Goal: Information Seeking & Learning: Learn about a topic

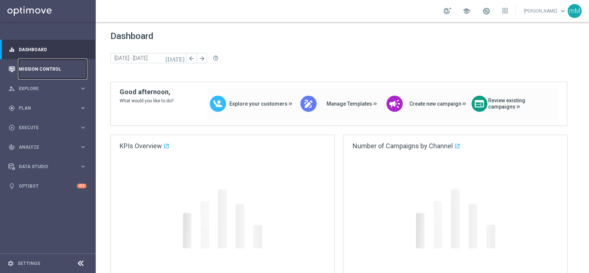
click at [52, 68] on link "Mission Control" at bounding box center [53, 68] width 68 height 19
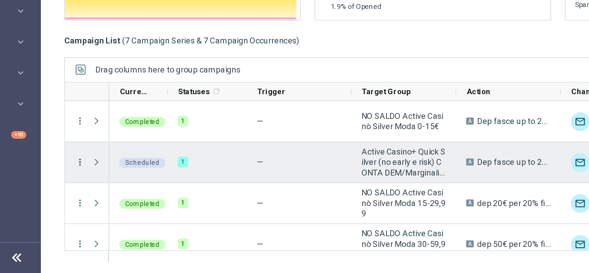
click at [120, 202] on icon "more_vert" at bounding box center [120, 203] width 7 height 7
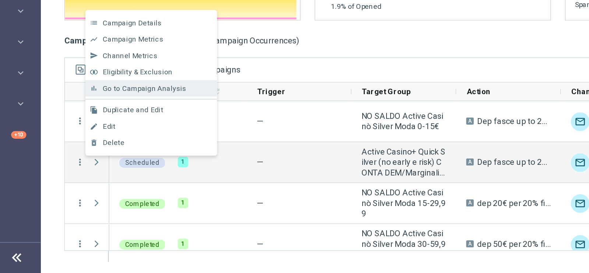
click at [159, 156] on span "Go to Campaign Analysis" at bounding box center [161, 156] width 53 height 5
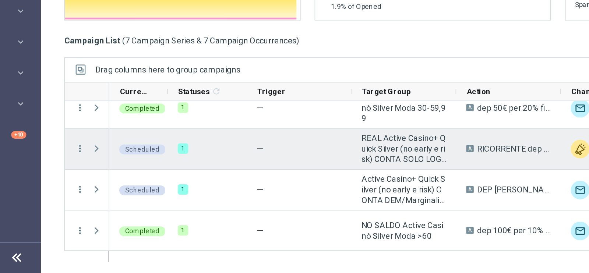
scroll to position [86, 0]
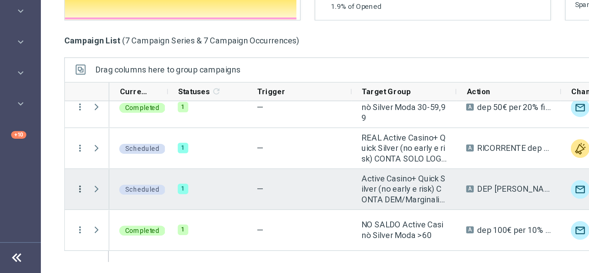
click at [120, 218] on icon "more_vert" at bounding box center [120, 220] width 7 height 7
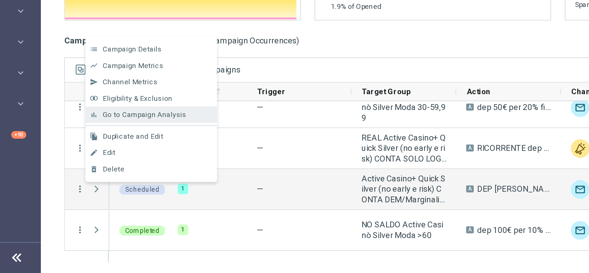
click at [178, 175] on span "Go to Campaign Analysis" at bounding box center [161, 173] width 53 height 5
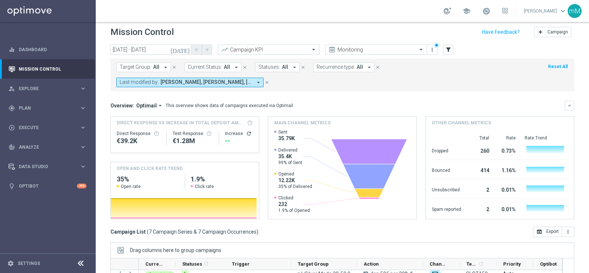
scroll to position [4, 0]
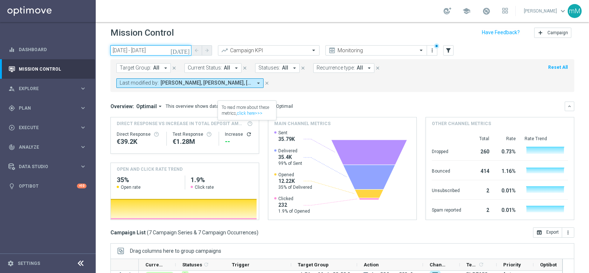
click at [160, 48] on input "08 Sep 2025 - 08 Sep 2025" at bounding box center [150, 50] width 81 height 10
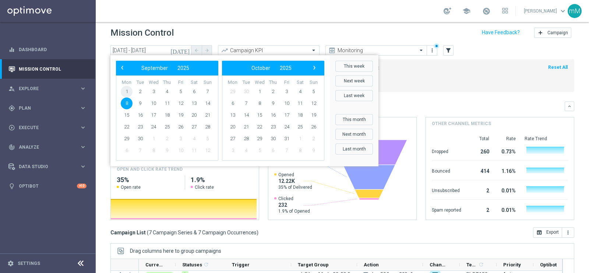
click at [126, 90] on span "1" at bounding box center [127, 92] width 12 height 12
type input "[DATE] - [DATE]"
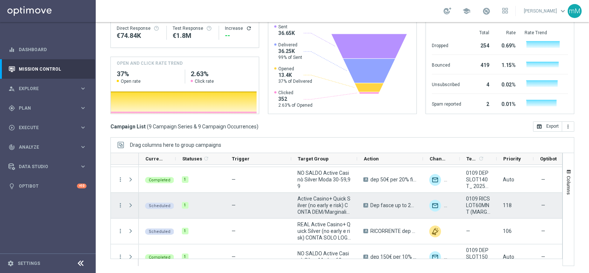
scroll to position [102, 0]
click at [120, 202] on icon "more_vert" at bounding box center [120, 204] width 7 height 7
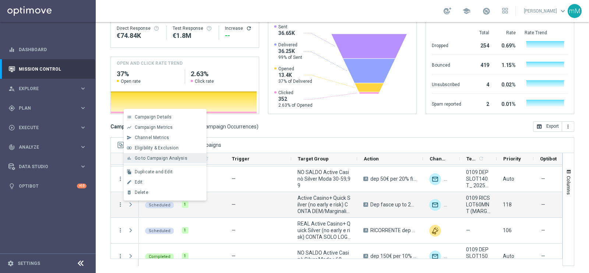
click at [171, 154] on div "bar_chart Go to Campaign Analysis" at bounding box center [165, 158] width 83 height 10
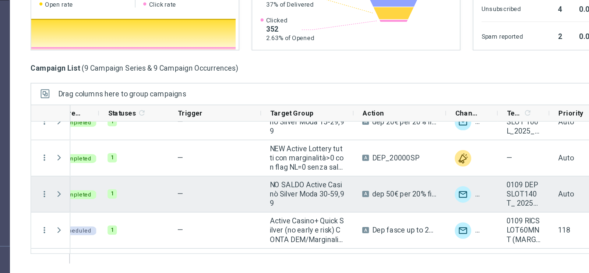
scroll to position [0, 0]
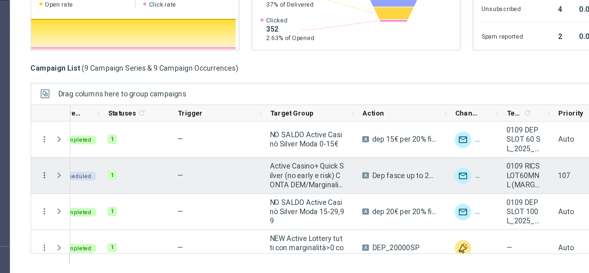
click at [121, 203] on icon "more_vert" at bounding box center [120, 203] width 7 height 7
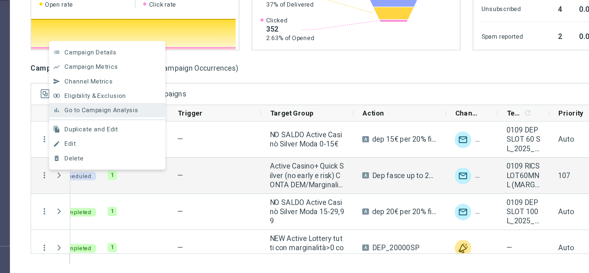
click at [171, 159] on span "Go to Campaign Analysis" at bounding box center [161, 156] width 53 height 5
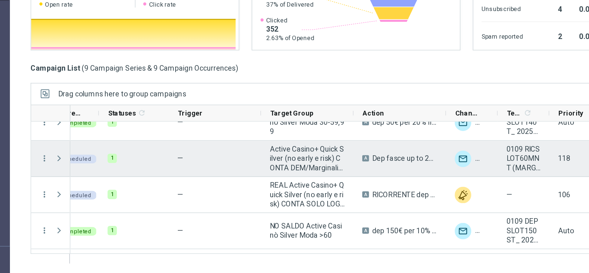
scroll to position [117, 0]
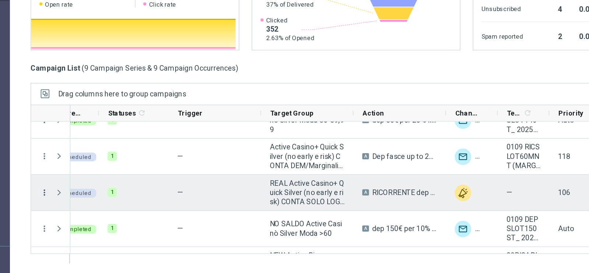
click at [123, 213] on icon "more_vert" at bounding box center [120, 215] width 7 height 7
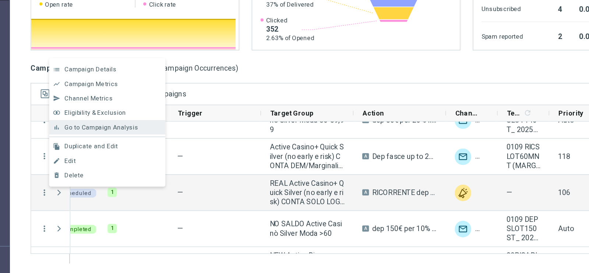
click at [165, 167] on span "Go to Campaign Analysis" at bounding box center [161, 168] width 53 height 5
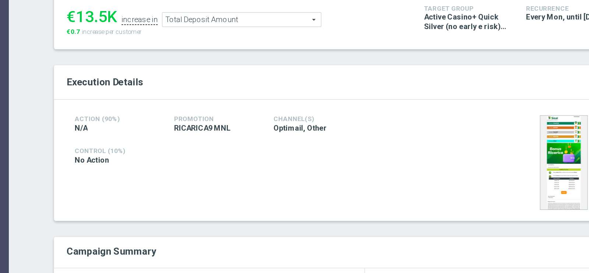
scroll to position [71, 0]
click at [244, 71] on span "Total Deposit Amount" at bounding box center [257, 71] width 110 height 10
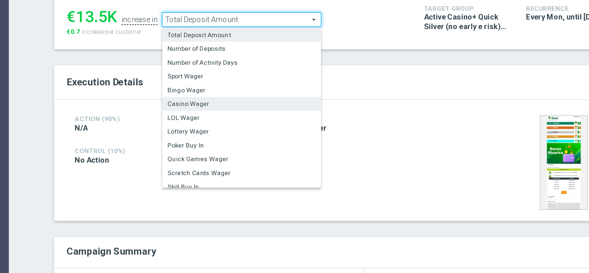
click at [230, 132] on label "Casino Wager" at bounding box center [257, 130] width 110 height 10
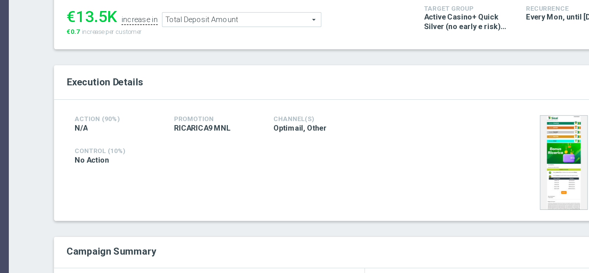
type input "Casino Wager"
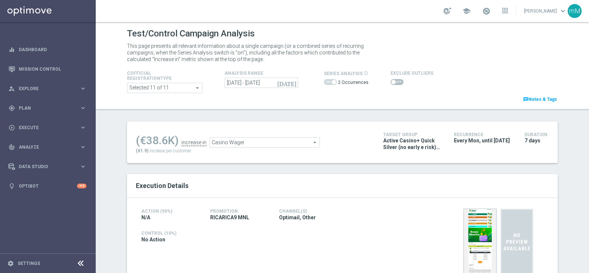
click at [391, 80] on span at bounding box center [393, 82] width 4 height 4
click at [390, 80] on input "checkbox" at bounding box center [396, 82] width 13 height 6
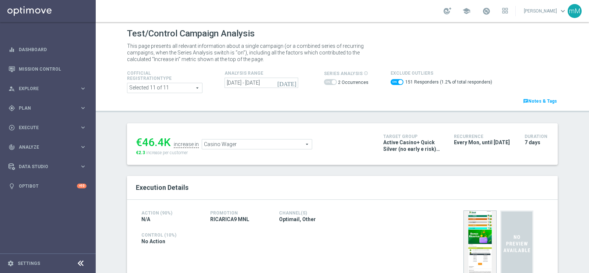
click at [390, 82] on span at bounding box center [396, 82] width 13 height 6
click at [390, 82] on input "checkbox" at bounding box center [396, 82] width 13 height 6
checkbox input "false"
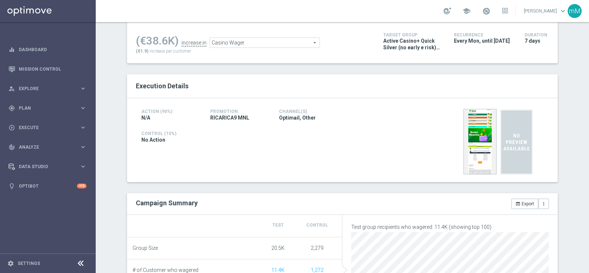
scroll to position [154, 0]
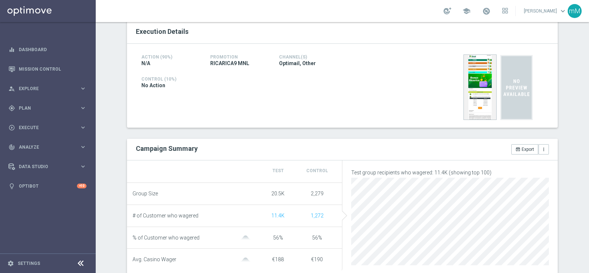
click at [232, 60] on span "RICARICA9 MNL" at bounding box center [229, 63] width 39 height 7
copy div "RICARICA9 MNL"
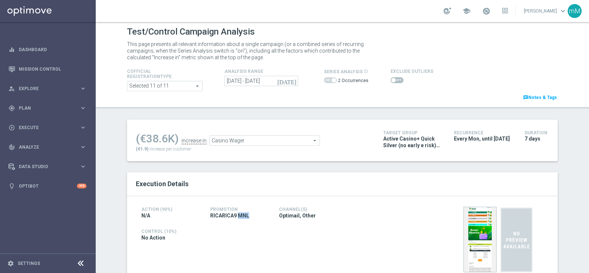
scroll to position [0, 0]
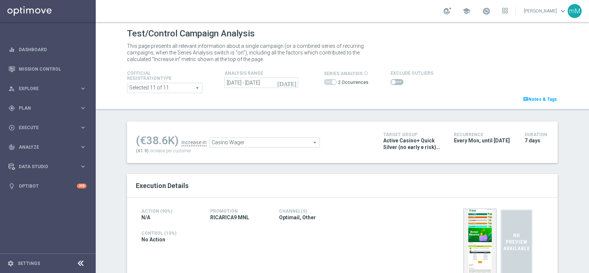
click at [331, 82] on span at bounding box center [333, 82] width 4 height 4
click at [255, 83] on input "[DATE] - [DATE]" at bounding box center [261, 83] width 74 height 10
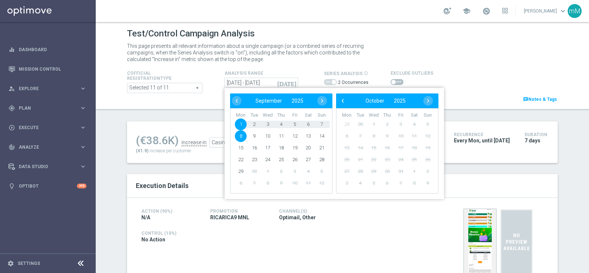
click at [238, 125] on span "1" at bounding box center [241, 124] width 12 height 12
type input "[DATE] - [DATE]"
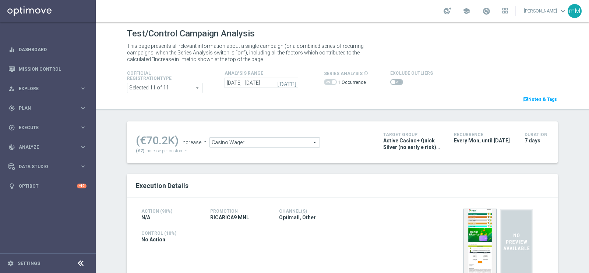
click at [393, 84] on span at bounding box center [396, 82] width 13 height 6
click at [393, 84] on input "checkbox" at bounding box center [396, 82] width 13 height 6
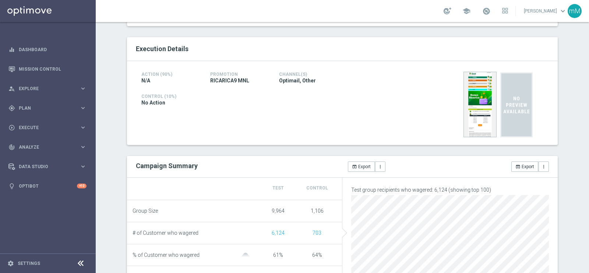
scroll to position [18, 0]
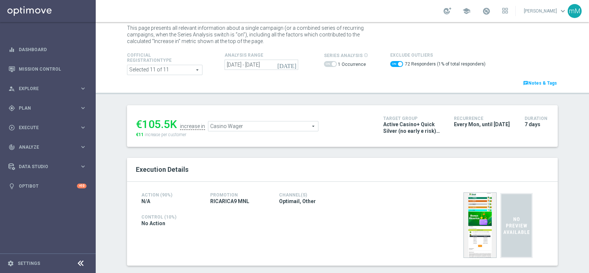
click at [242, 125] on span "Casino Wager" at bounding box center [263, 126] width 110 height 10
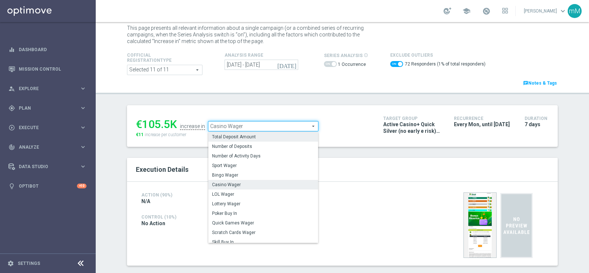
click at [243, 135] on span "Total Deposit Amount" at bounding box center [263, 137] width 102 height 6
checkbox input "false"
type input "Total Deposit Amount"
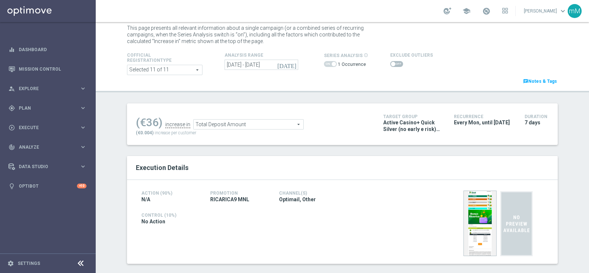
click at [390, 60] on div at bounding box center [411, 64] width 43 height 9
click at [390, 63] on span at bounding box center [396, 64] width 13 height 6
click at [390, 63] on input "checkbox" at bounding box center [396, 64] width 13 height 6
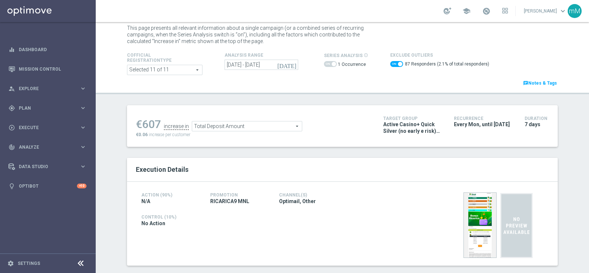
click at [272, 121] on span "Total Deposit Amount" at bounding box center [247, 126] width 110 height 10
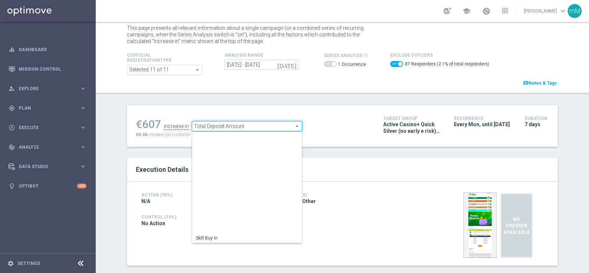
scroll to position [105, 0]
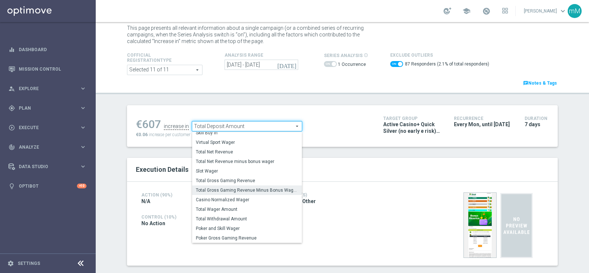
click at [245, 188] on span "Total Gross Gaming Revenue Minus Bonus Wagared" at bounding box center [247, 190] width 102 height 6
checkbox input "false"
type input "Total Gross Gaming Revenue Minus Bonus Wagared"
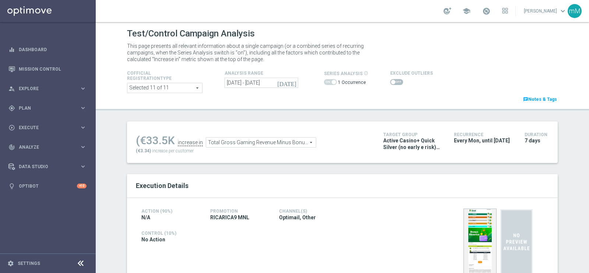
click at [390, 84] on span at bounding box center [396, 82] width 13 height 6
click at [390, 84] on input "checkbox" at bounding box center [396, 82] width 13 height 6
checkbox input "true"
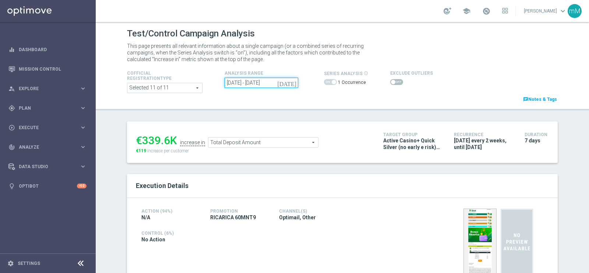
click at [247, 86] on input "08 Sep 2025 - 08 Sep 2025" at bounding box center [261, 83] width 74 height 10
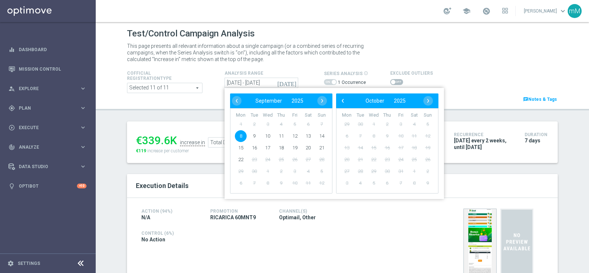
click at [237, 122] on span "1" at bounding box center [241, 124] width 12 height 12
click at [236, 124] on span "1" at bounding box center [241, 124] width 12 height 12
click at [298, 67] on div "Cofficial Registrationtype Selected 11 of 11 arrow_drop_down search Show Select…" at bounding box center [341, 83] width 441 height 39
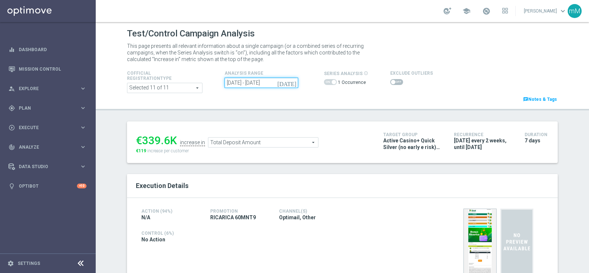
click at [265, 82] on input "08 Sep 2025 - 08 Sep 2025" at bounding box center [261, 83] width 74 height 10
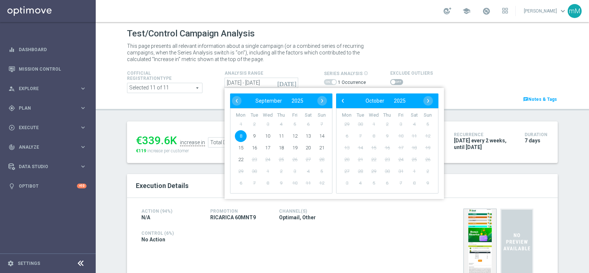
click at [236, 124] on span "1" at bounding box center [241, 124] width 12 height 12
click at [260, 83] on input "08 Sep 2025 - 08 Sep 2025" at bounding box center [261, 83] width 74 height 10
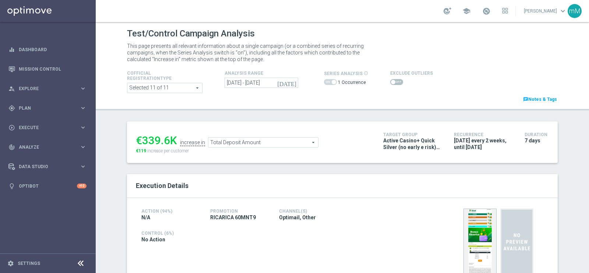
click at [331, 82] on span at bounding box center [333, 82] width 4 height 4
click at [288, 81] on icon "[DATE]" at bounding box center [287, 82] width 20 height 7
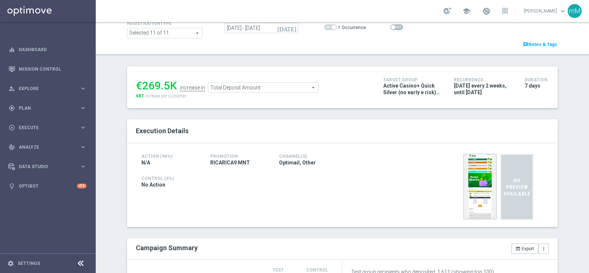
scroll to position [54, 0]
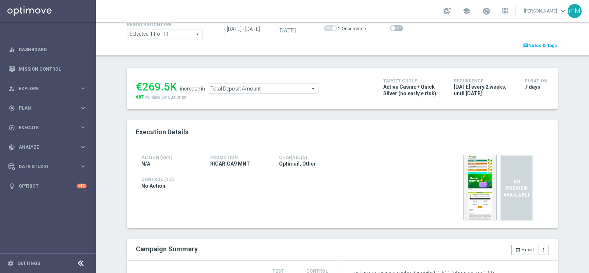
click at [246, 89] on span "Total Deposit Amount" at bounding box center [263, 89] width 110 height 10
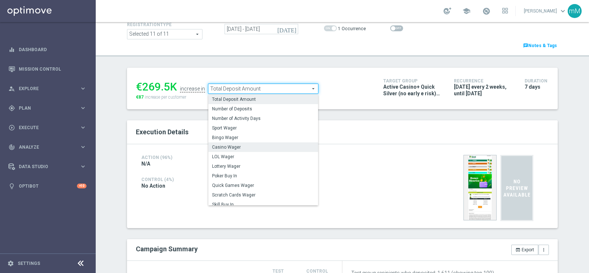
click at [241, 146] on span "Casino Wager" at bounding box center [263, 147] width 102 height 6
type input "Casino Wager"
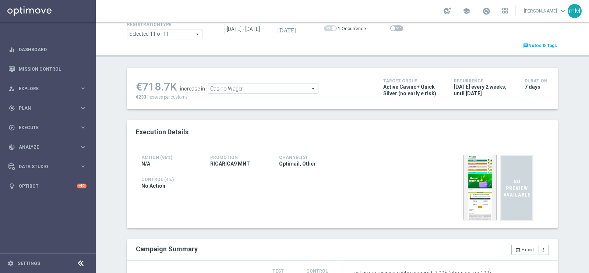
click at [394, 31] on span at bounding box center [396, 28] width 13 height 6
click at [394, 31] on input "checkbox" at bounding box center [396, 28] width 13 height 6
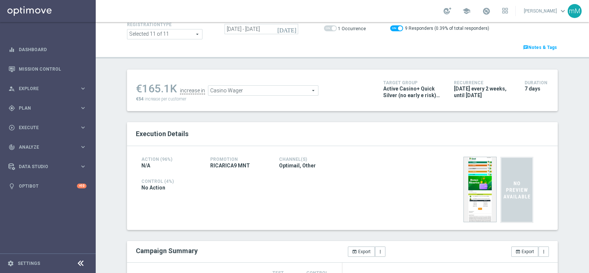
click at [394, 31] on span at bounding box center [396, 28] width 13 height 6
click at [394, 31] on input "checkbox" at bounding box center [396, 28] width 13 height 6
checkbox input "false"
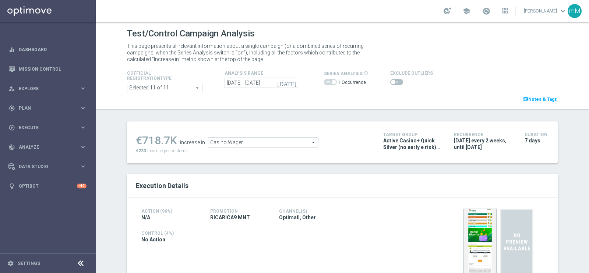
click at [227, 140] on span "Casino Wager" at bounding box center [263, 143] width 110 height 10
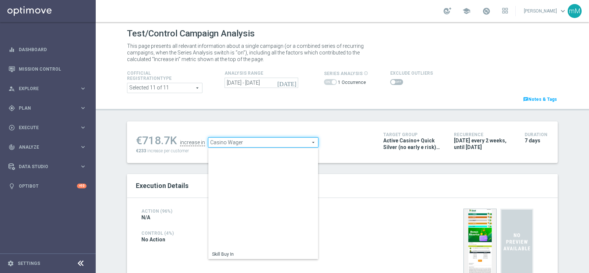
scroll to position [105, 0]
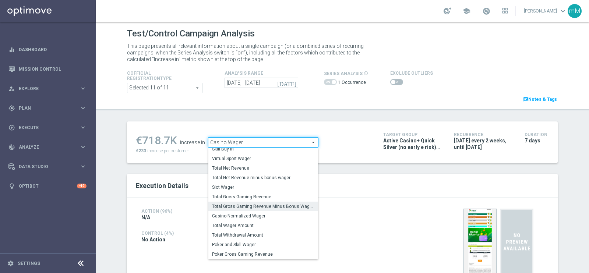
click at [247, 204] on span "Total Gross Gaming Revenue Minus Bonus Wagared" at bounding box center [263, 206] width 102 height 6
type input "Total Gross Gaming Revenue Minus Bonus Wagared"
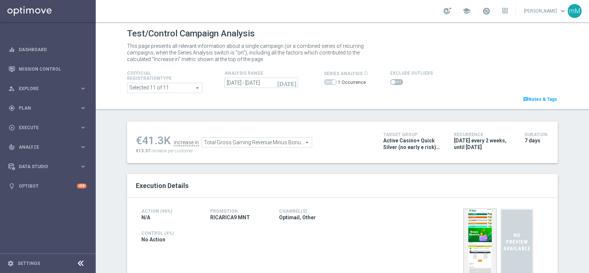
click at [394, 81] on span at bounding box center [396, 82] width 13 height 6
click at [394, 81] on input "checkbox" at bounding box center [396, 82] width 13 height 6
checkbox input "true"
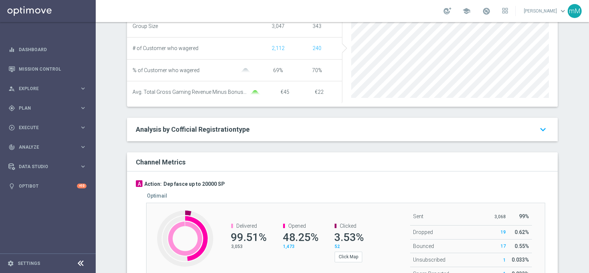
scroll to position [323, 0]
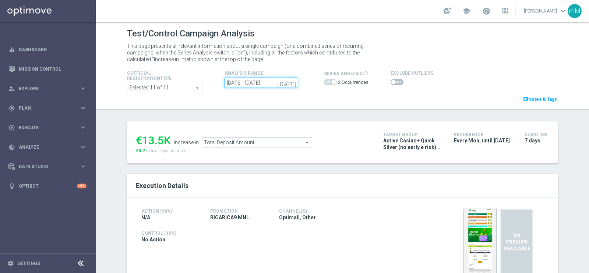
click at [251, 80] on input "[DATE] - [DATE]" at bounding box center [261, 83] width 74 height 10
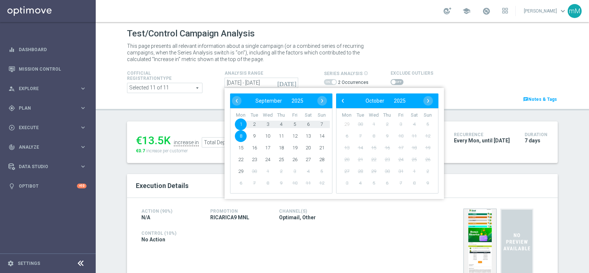
click at [328, 86] on div "2 Occurrences" at bounding box center [346, 83] width 45 height 11
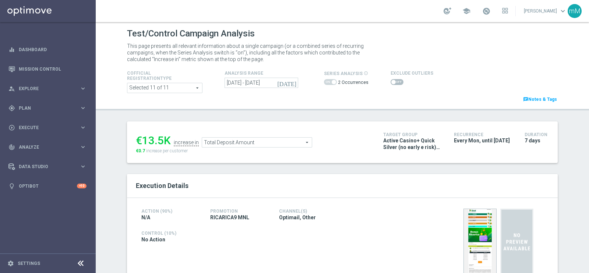
click at [327, 79] on span at bounding box center [330, 82] width 13 height 6
click at [268, 81] on input "[DATE] - [DATE]" at bounding box center [261, 83] width 74 height 10
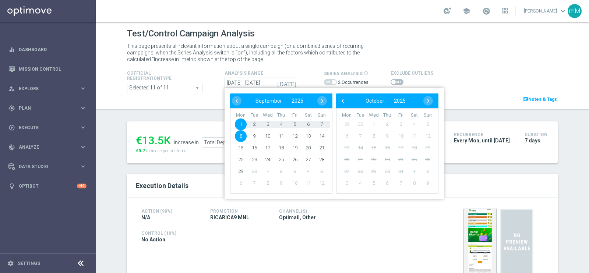
click at [237, 121] on span "1" at bounding box center [241, 124] width 12 height 12
type input "[DATE] - [DATE]"
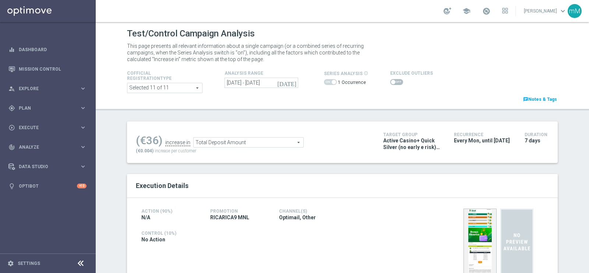
click at [391, 81] on span at bounding box center [393, 82] width 4 height 4
click at [390, 81] on input "checkbox" at bounding box center [396, 82] width 13 height 6
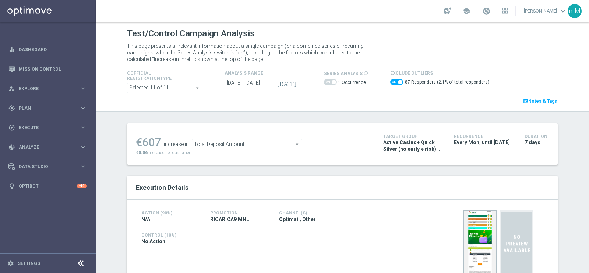
scroll to position [36, 0]
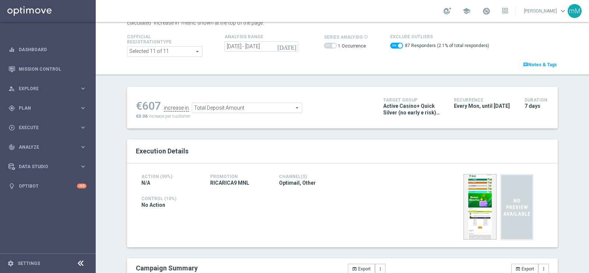
click at [245, 113] on div "€607 increase in Total Deposit Amount Total Deposit Amount arrow_drop_down sear…" at bounding box center [254, 108] width 236 height 24
click at [239, 109] on span "Total Deposit Amount" at bounding box center [247, 108] width 110 height 10
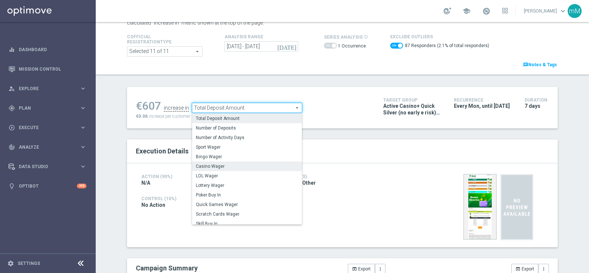
click at [226, 165] on span "Casino Wager" at bounding box center [247, 166] width 102 height 6
checkbox input "false"
type input "Casino Wager"
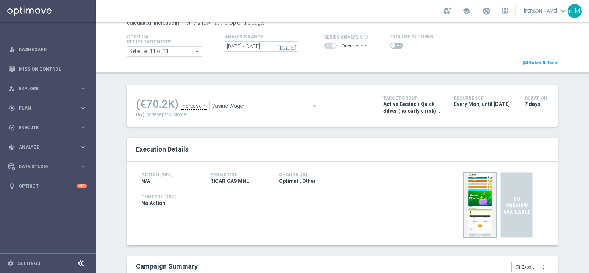
click at [393, 45] on span at bounding box center [396, 46] width 13 height 6
click at [393, 45] on input "checkbox" at bounding box center [396, 46] width 13 height 6
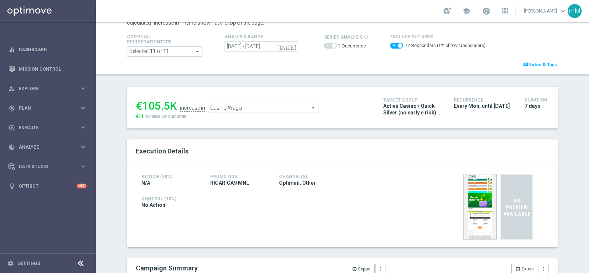
click at [254, 109] on span "Casino Wager" at bounding box center [263, 108] width 110 height 10
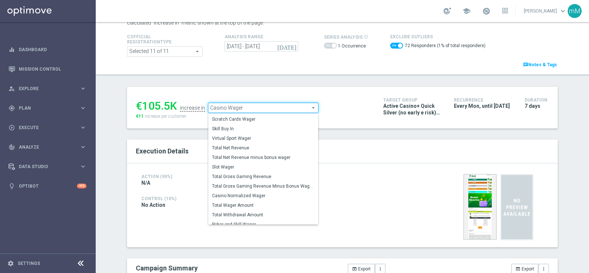
scroll to position [92, 0]
click at [252, 188] on label "Total Gross Gaming Revenue Minus Bonus Wagared" at bounding box center [263, 186] width 110 height 10
checkbox input "false"
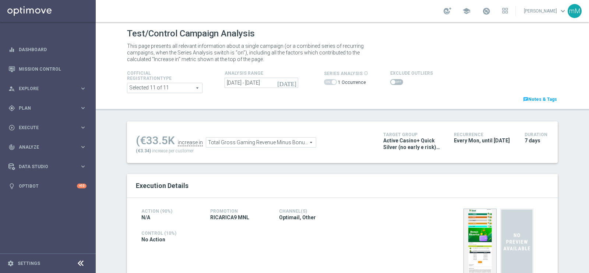
click at [278, 144] on span "Total Gross Gaming Revenue Minus Bonus Wagared" at bounding box center [261, 143] width 110 height 10
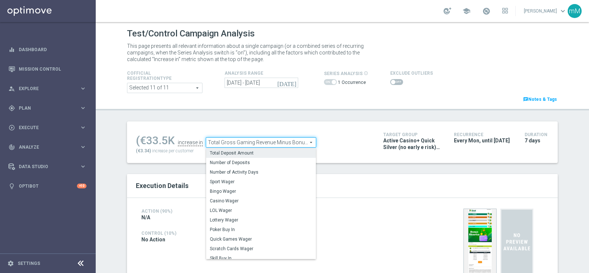
click at [266, 156] on label "Total Deposit Amount" at bounding box center [261, 153] width 110 height 10
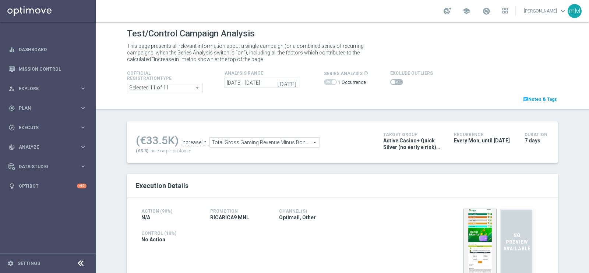
type input "Total Deposit Amount"
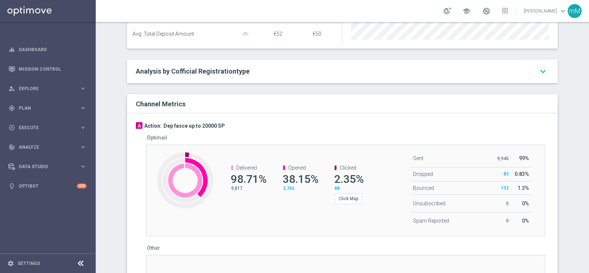
scroll to position [380, 0]
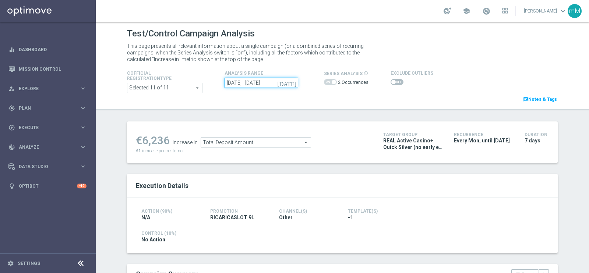
click at [258, 85] on input "[DATE] - [DATE]" at bounding box center [261, 83] width 74 height 10
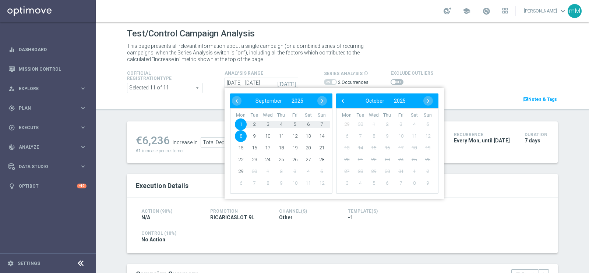
click at [238, 122] on span "1" at bounding box center [241, 124] width 12 height 12
type input "[DATE] - [DATE]"
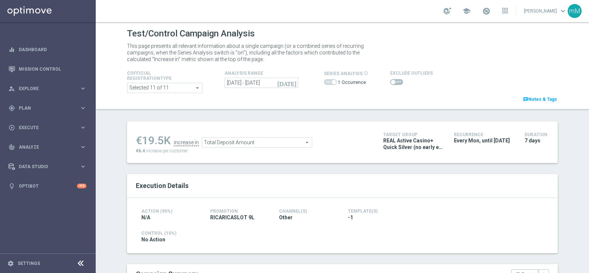
click at [394, 81] on span at bounding box center [396, 82] width 13 height 6
click at [394, 81] on input "checkbox" at bounding box center [396, 82] width 13 height 6
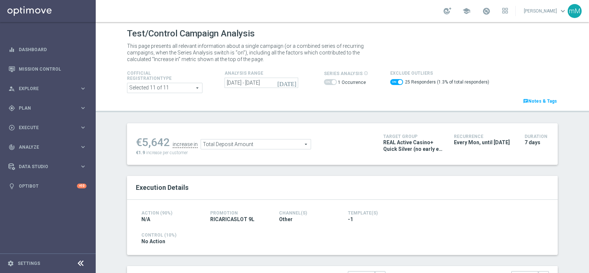
click at [251, 142] on span "Total Deposit Amount" at bounding box center [256, 144] width 110 height 10
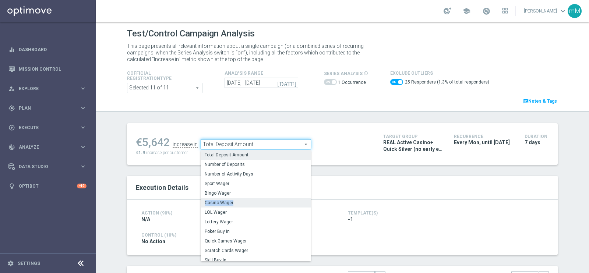
drag, startPoint x: 240, startPoint y: 196, endPoint x: 239, endPoint y: 202, distance: 5.9
click at [239, 202] on div "Total Deposit Amount Number of Deposits Number of Activity Days Sport Wager Bin…" at bounding box center [256, 205] width 110 height 110
click at [239, 202] on span "Casino Wager" at bounding box center [256, 203] width 102 height 6
checkbox input "false"
type input "Casino Wager"
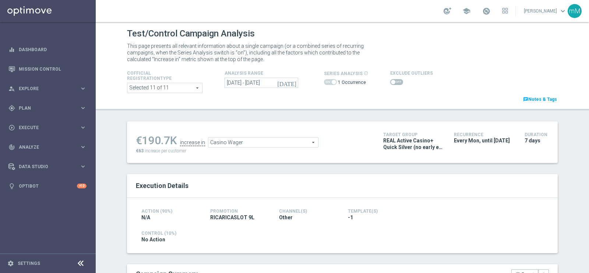
click at [390, 79] on span at bounding box center [396, 82] width 13 height 6
click at [390, 79] on input "checkbox" at bounding box center [396, 82] width 13 height 6
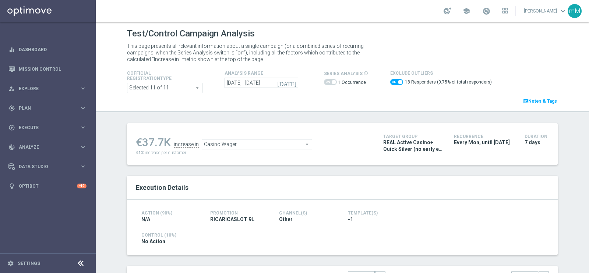
click at [390, 79] on span at bounding box center [396, 82] width 13 height 6
click at [390, 79] on input "checkbox" at bounding box center [396, 82] width 13 height 6
checkbox input "false"
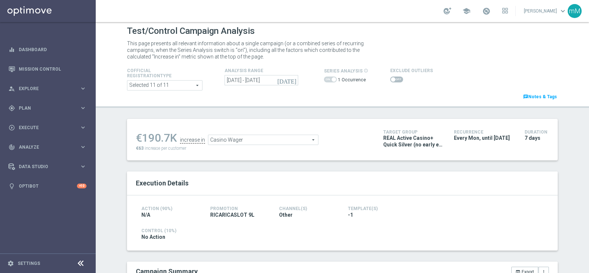
scroll to position [4, 0]
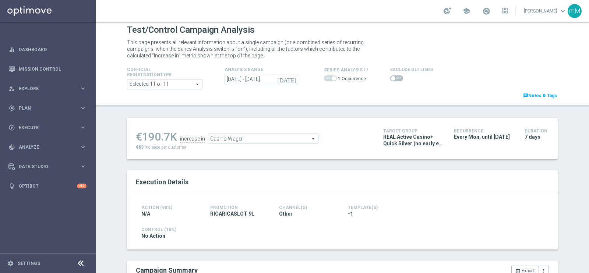
click at [286, 134] on span "Casino Wager" at bounding box center [263, 139] width 110 height 10
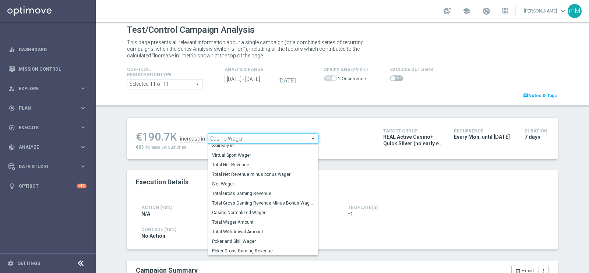
scroll to position [105, 0]
click at [278, 198] on label "Total Gross Gaming Revenue Minus Bonus Wagared" at bounding box center [263, 203] width 110 height 10
type input "Total Gross Gaming Revenue Minus Bonus Wagared"
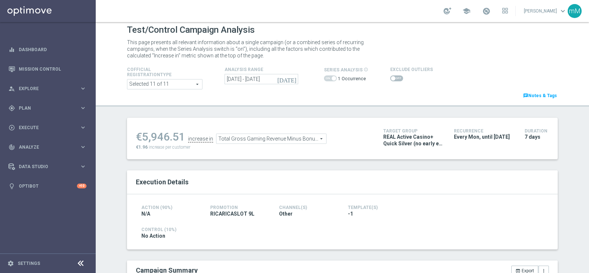
click at [390, 77] on span at bounding box center [396, 78] width 13 height 6
click at [390, 77] on input "checkbox" at bounding box center [396, 78] width 13 height 6
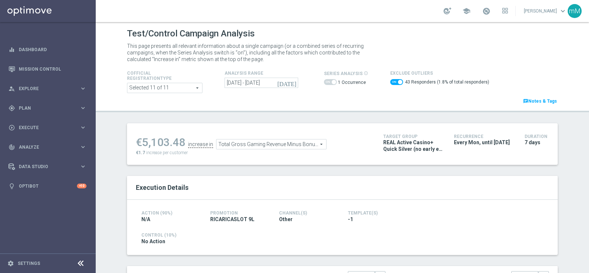
click at [244, 146] on span "Total Gross Gaming Revenue Minus Bonus Wagared" at bounding box center [271, 144] width 110 height 10
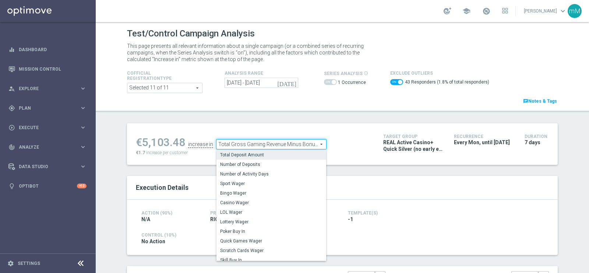
click at [241, 154] on span "Total Deposit Amount" at bounding box center [271, 155] width 102 height 6
checkbox input "false"
type input "Total Deposit Amount"
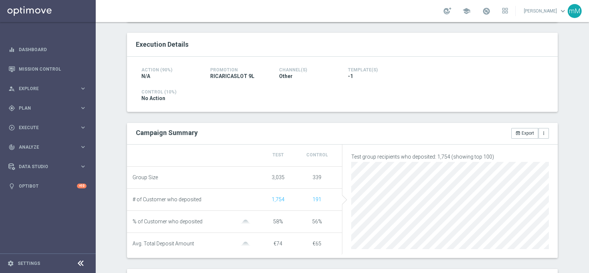
scroll to position [212, 0]
